Goal: Task Accomplishment & Management: Manage account settings

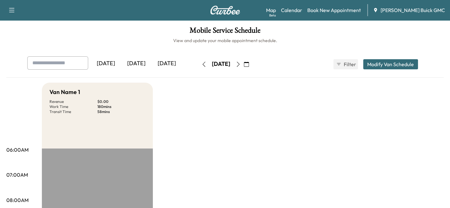
click at [244, 67] on button "button" at bounding box center [238, 64] width 11 height 10
click at [157, 60] on div "[DATE]" at bounding box center [167, 63] width 30 height 15
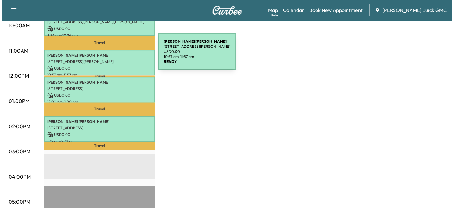
scroll to position [190, 0]
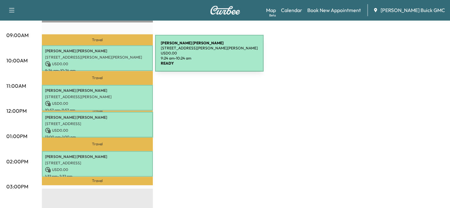
click at [108, 56] on p "[STREET_ADDRESS][PERSON_NAME][PERSON_NAME]" at bounding box center [97, 57] width 105 height 5
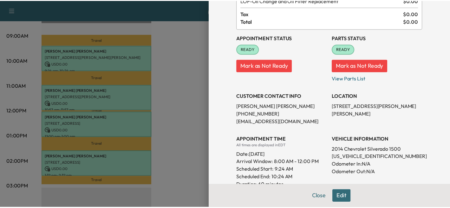
scroll to position [0, 0]
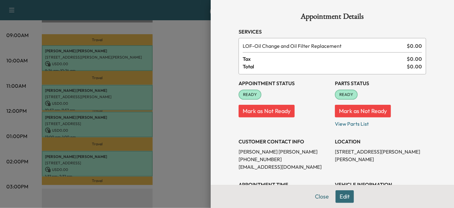
drag, startPoint x: 323, startPoint y: 197, endPoint x: 280, endPoint y: 153, distance: 60.8
click at [323, 196] on button "Close" at bounding box center [322, 197] width 22 height 13
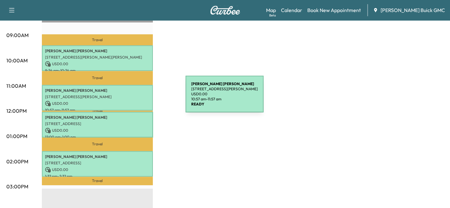
click at [138, 98] on div "[PERSON_NAME] [STREET_ADDRESS][PERSON_NAME] USD 0.00 10:57 am - 11:57 am" at bounding box center [97, 98] width 111 height 26
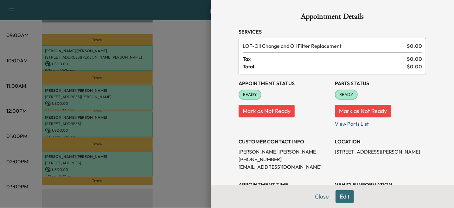
click at [326, 194] on button "Close" at bounding box center [322, 197] width 22 height 13
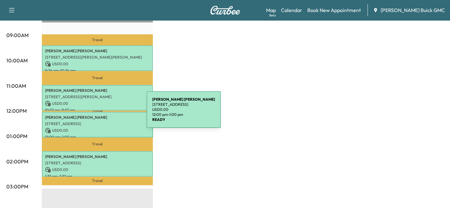
click at [98, 115] on p "[PERSON_NAME]" at bounding box center [97, 117] width 105 height 5
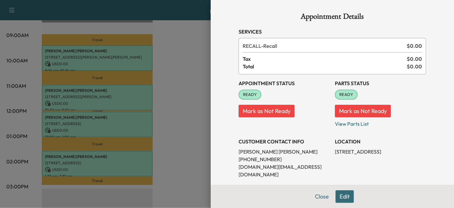
click at [319, 201] on button "Close" at bounding box center [322, 197] width 22 height 13
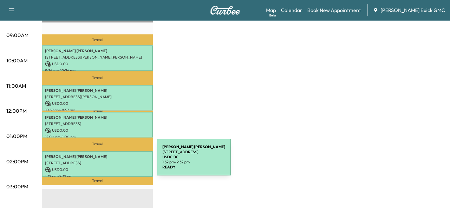
click at [109, 161] on p "[STREET_ADDRESS]" at bounding box center [97, 163] width 105 height 5
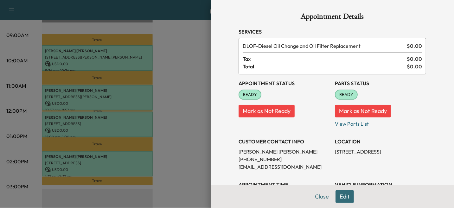
click at [71, 114] on div at bounding box center [227, 104] width 454 height 208
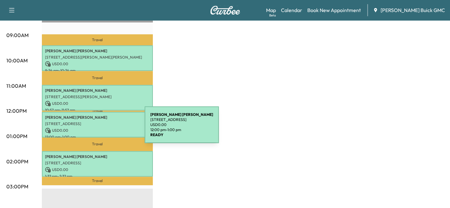
click at [100, 121] on p "[STREET_ADDRESS]" at bounding box center [97, 123] width 105 height 5
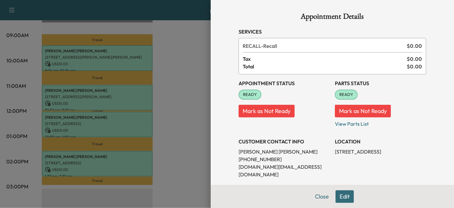
click at [110, 153] on div at bounding box center [227, 104] width 454 height 208
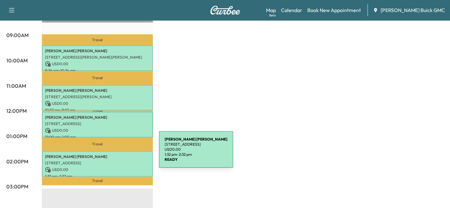
click at [113, 154] on p "[PERSON_NAME]" at bounding box center [97, 156] width 105 height 5
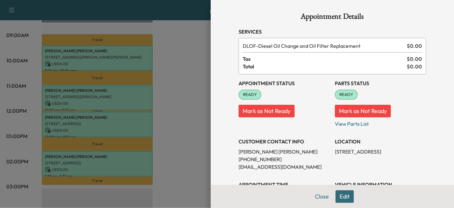
click at [116, 126] on div at bounding box center [227, 104] width 454 height 208
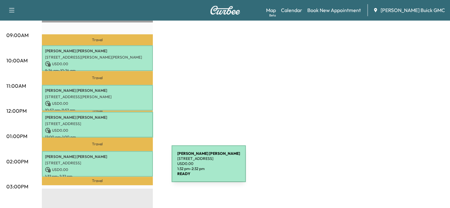
click at [124, 167] on p "USD 0.00" at bounding box center [97, 170] width 105 height 6
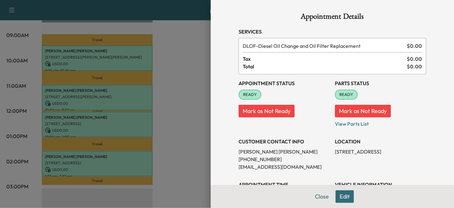
click at [106, 129] on div at bounding box center [227, 104] width 454 height 208
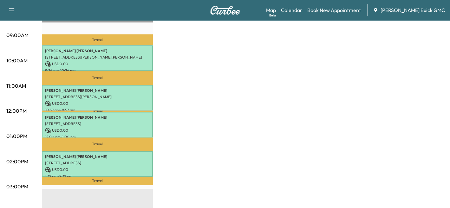
click at [212, 99] on div "Van Name 1 Revenue $ 0.00 Work Time 240 mins Transit Time 118 mins Travel [PERS…" at bounding box center [243, 131] width 402 height 476
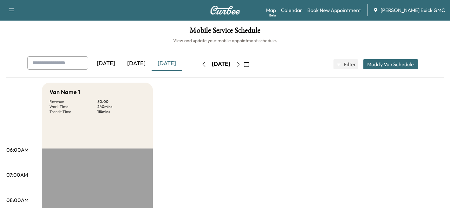
click at [241, 66] on icon "button" at bounding box center [238, 64] width 5 height 5
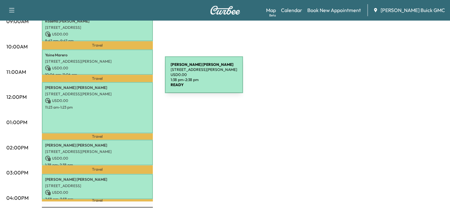
scroll to position [127, 0]
